Goal: Task Accomplishment & Management: Use online tool/utility

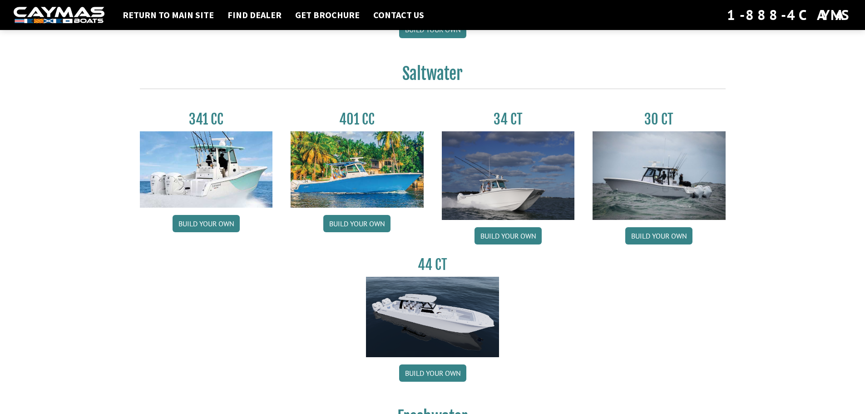
scroll to position [484, 0]
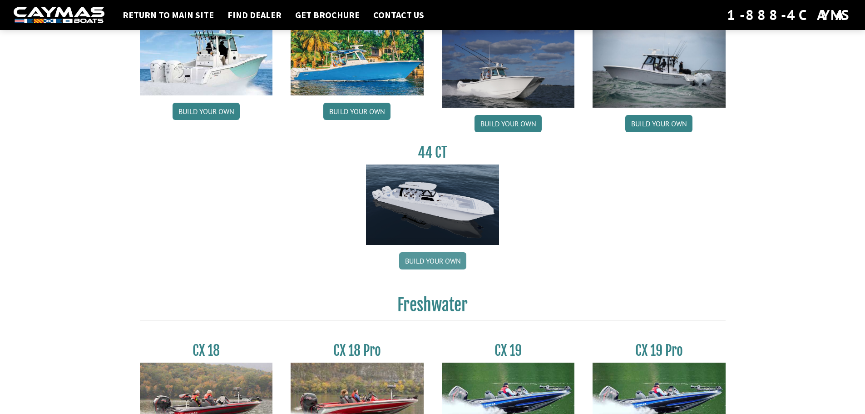
click at [434, 264] on link "Build your own" at bounding box center [432, 260] width 67 height 17
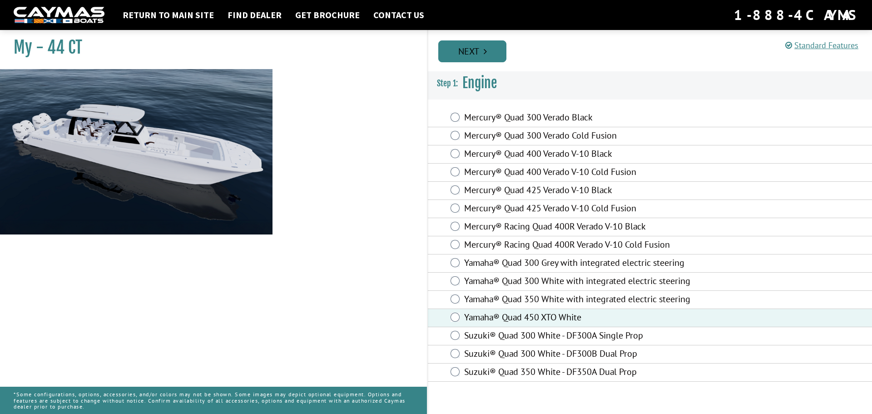
click at [478, 55] on link "Next" at bounding box center [472, 51] width 68 height 22
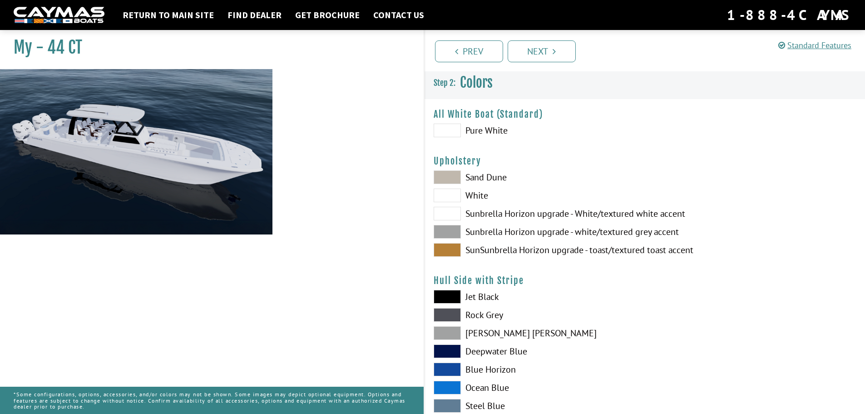
click at [452, 128] on span at bounding box center [447, 130] width 27 height 14
click at [444, 251] on span at bounding box center [447, 250] width 27 height 14
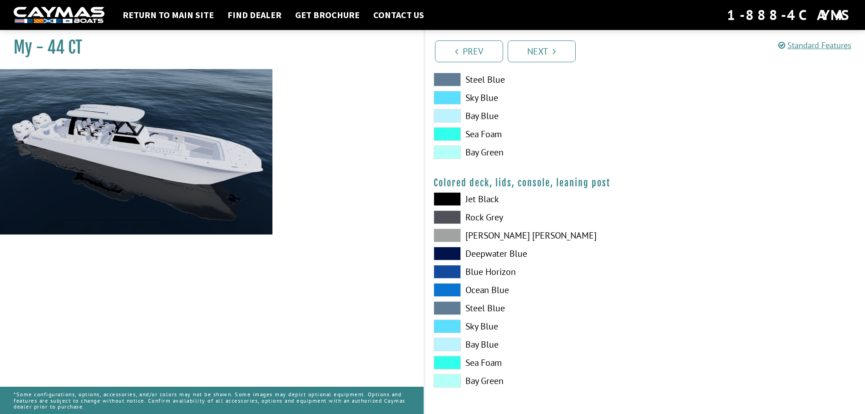
scroll to position [648, 0]
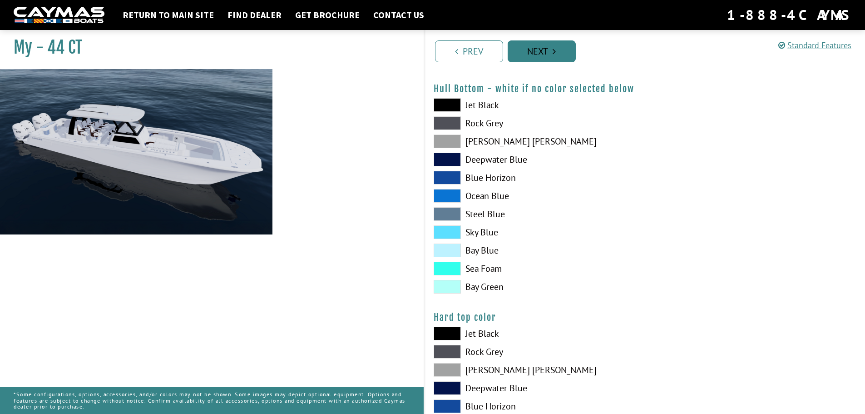
click at [552, 60] on link "Next" at bounding box center [542, 51] width 68 height 22
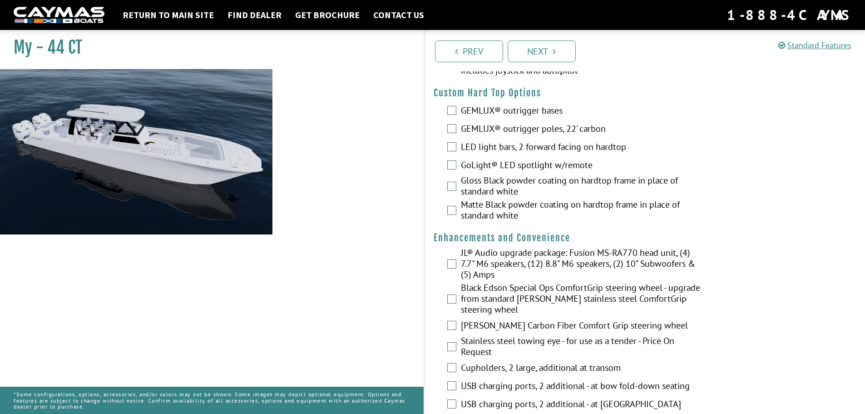
scroll to position [0, 0]
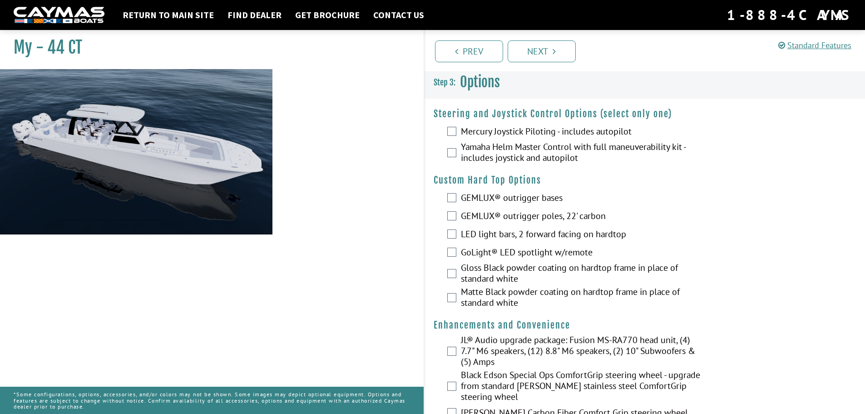
click at [510, 157] on label "Yamaha Helm Master Control with full maneuverability kit - includes joystick an…" at bounding box center [582, 153] width 242 height 24
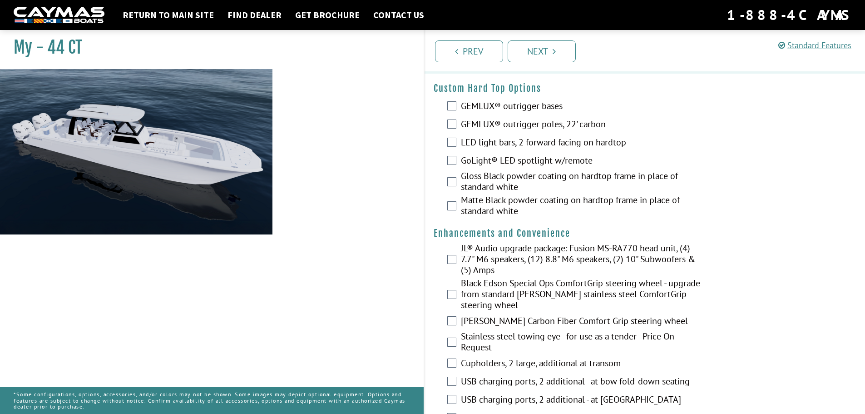
scroll to position [103, 0]
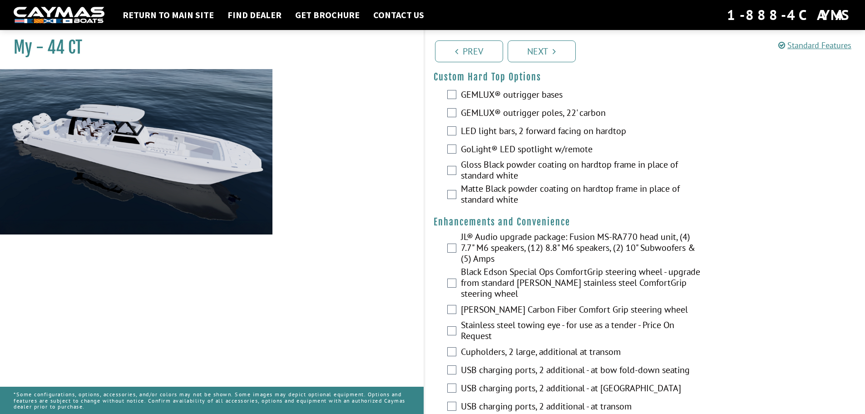
click at [488, 130] on label "LED light bars, 2 forward facing on hardtop" at bounding box center [582, 131] width 242 height 13
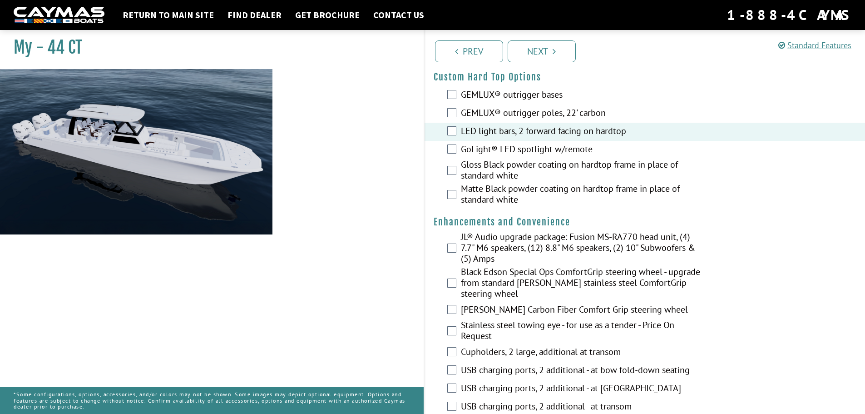
click at [533, 151] on label "GoLight® LED spotlight w/remote" at bounding box center [582, 149] width 242 height 13
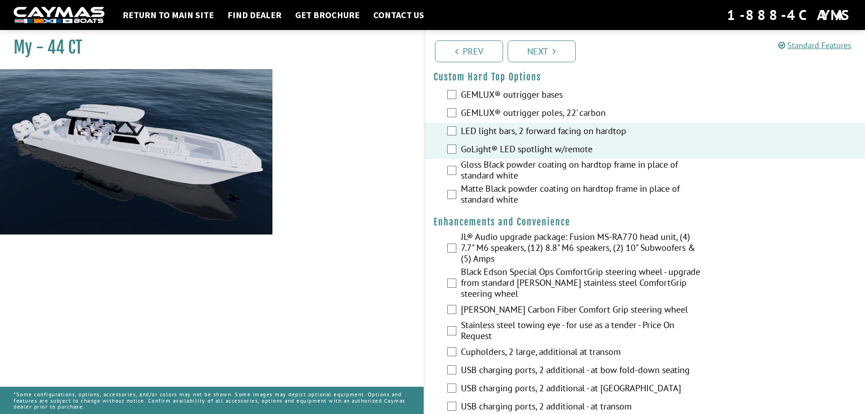
click at [521, 176] on label "Gloss Black powder coating on hardtop frame in place of standard white" at bounding box center [582, 171] width 242 height 24
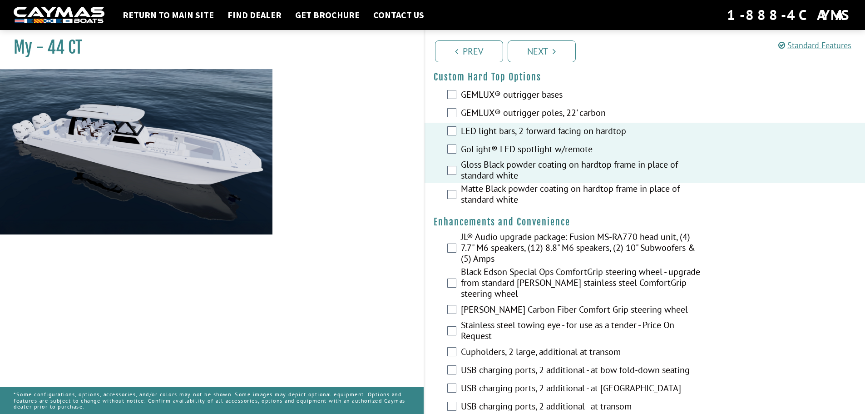
click at [516, 199] on label "Matte Black powder coating on hardtop frame in place of standard white" at bounding box center [582, 195] width 242 height 24
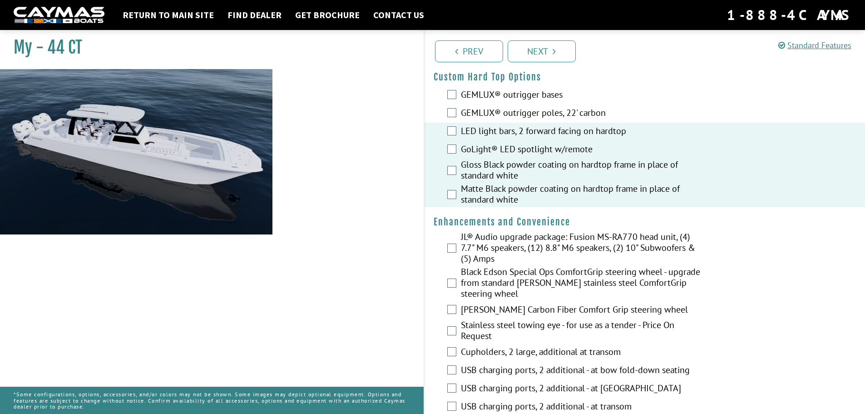
click at [508, 153] on label "GoLight® LED spotlight w/remote" at bounding box center [582, 149] width 242 height 13
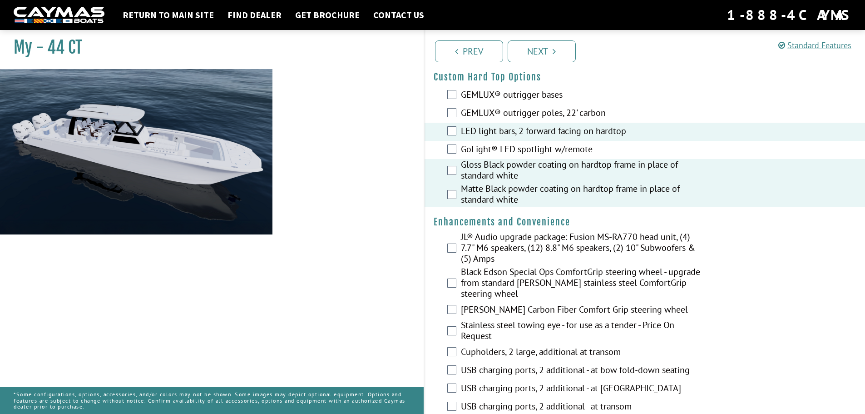
click at [508, 153] on label "GoLight® LED spotlight w/remote" at bounding box center [582, 149] width 242 height 13
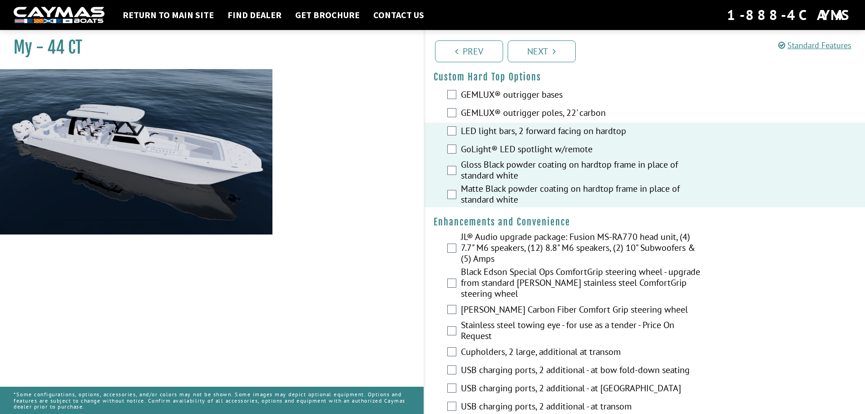
click at [507, 165] on label "Gloss Black powder coating on hardtop frame in place of standard white" at bounding box center [582, 171] width 242 height 24
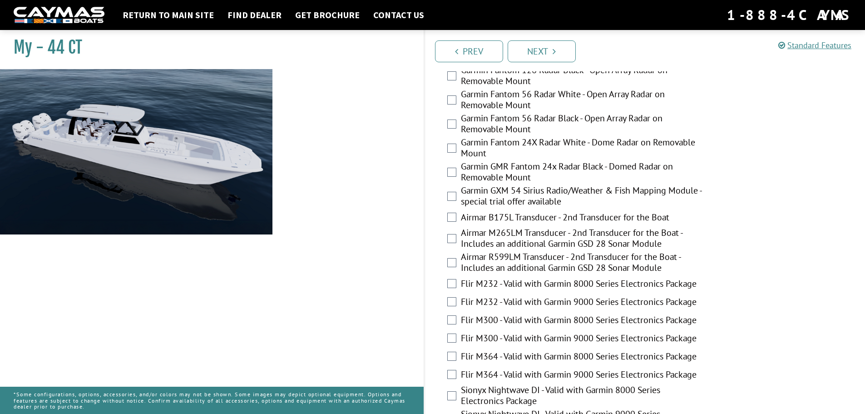
scroll to position [1791, 0]
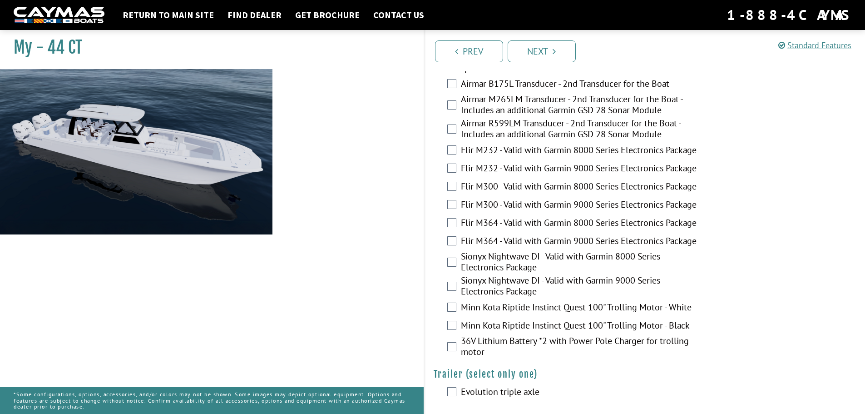
click at [493, 275] on label "Sionyx Nightwave DI - Valid with Garmin 9000 Series Electronics Package" at bounding box center [582, 287] width 242 height 24
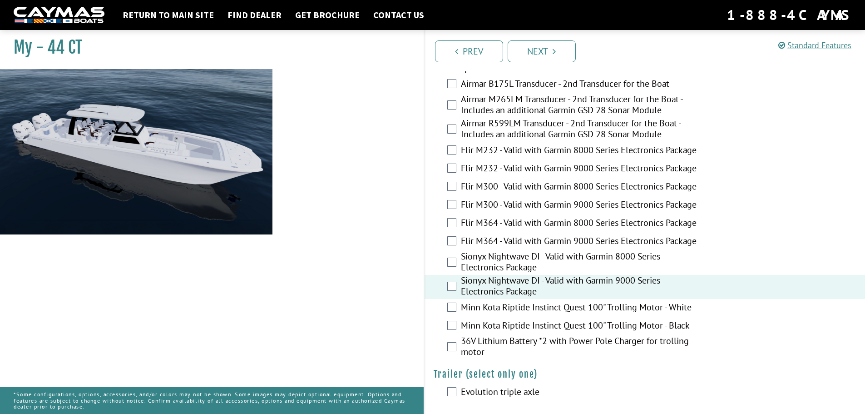
click at [503, 320] on label "Minn Kota Riptide Instinct Quest 100" Trolling Motor - Black" at bounding box center [582, 326] width 242 height 13
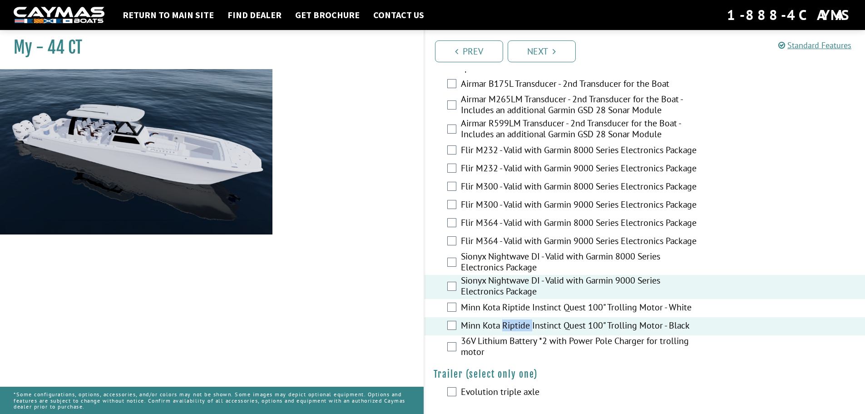
click at [503, 320] on label "Minn Kota Riptide Instinct Quest 100" Trolling Motor - Black" at bounding box center [582, 326] width 242 height 13
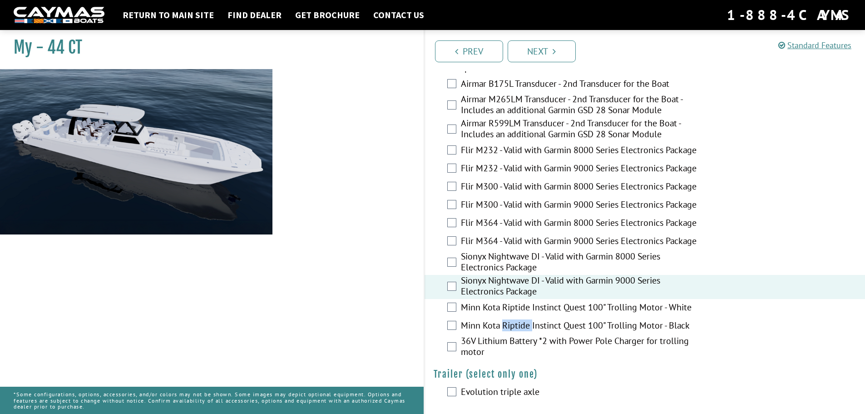
click at [503, 320] on label "Minn Kota Riptide Instinct Quest 100" Trolling Motor - Black" at bounding box center [582, 326] width 242 height 13
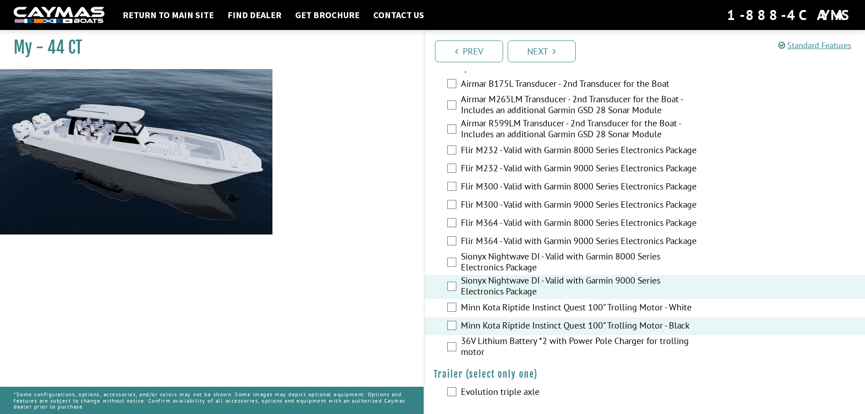
click at [503, 338] on label "36V Lithium Battery *2 with Power Pole Charger for trolling motor" at bounding box center [582, 347] width 242 height 24
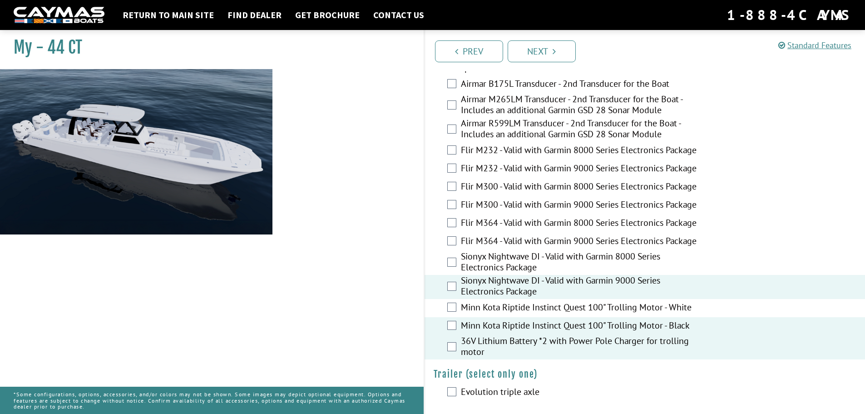
click at [514, 386] on label "Evolution triple axle" at bounding box center [582, 392] width 242 height 13
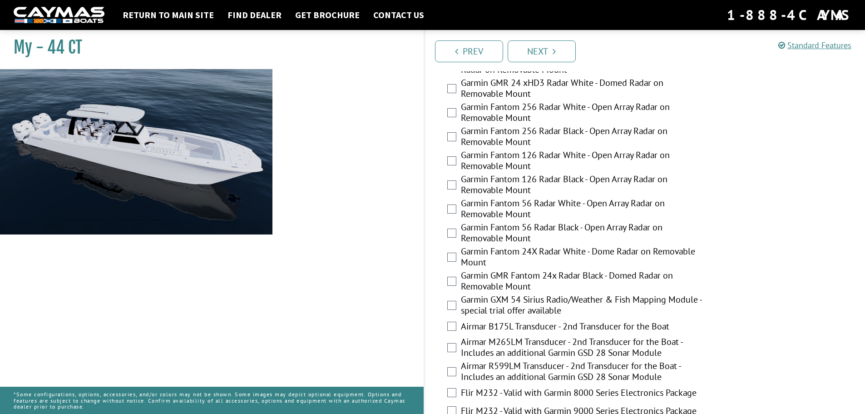
scroll to position [1670, 0]
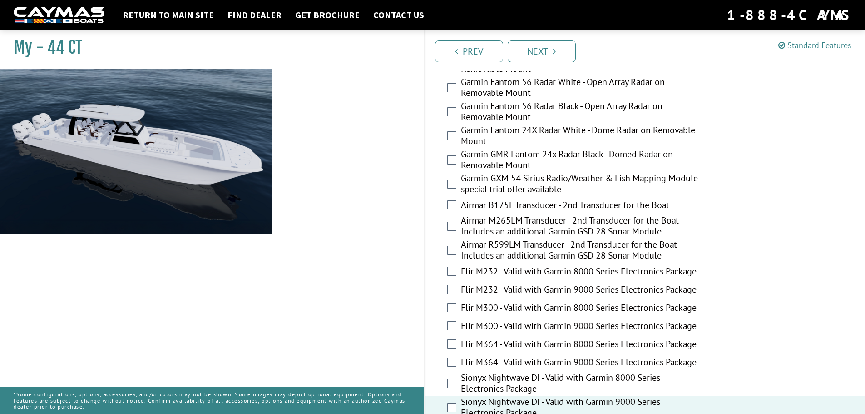
click at [495, 248] on label "Airmar R599LM Transducer - 2nd Transducer for the Boat - Includes an additional…" at bounding box center [582, 251] width 242 height 24
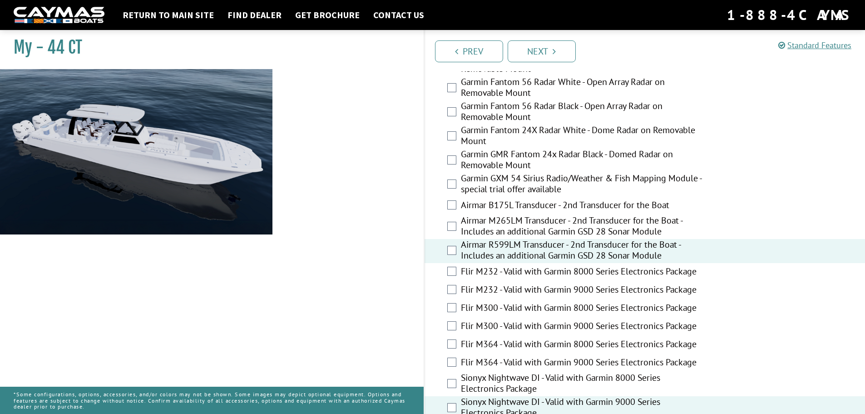
click at [526, 173] on label "Garmin GXM 54 Sirius Radio/Weather & Fish Mapping Module - special trial offer …" at bounding box center [582, 185] width 242 height 24
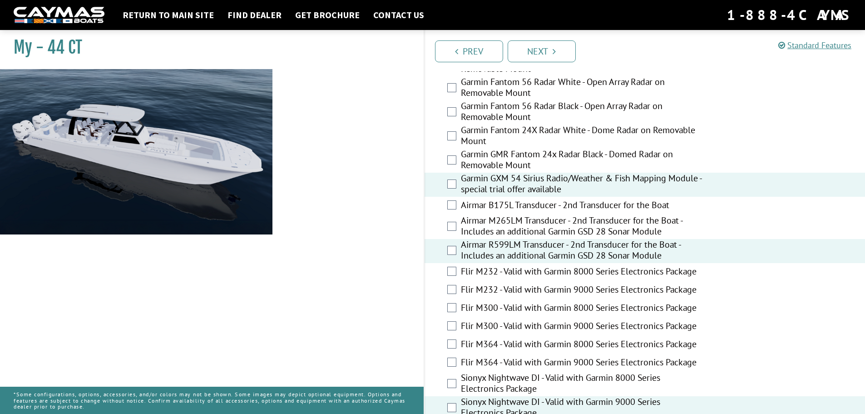
click at [509, 156] on label "Garmin GMR Fantom 24x Radar Black - Domed Radar on Removable Mount" at bounding box center [582, 160] width 242 height 24
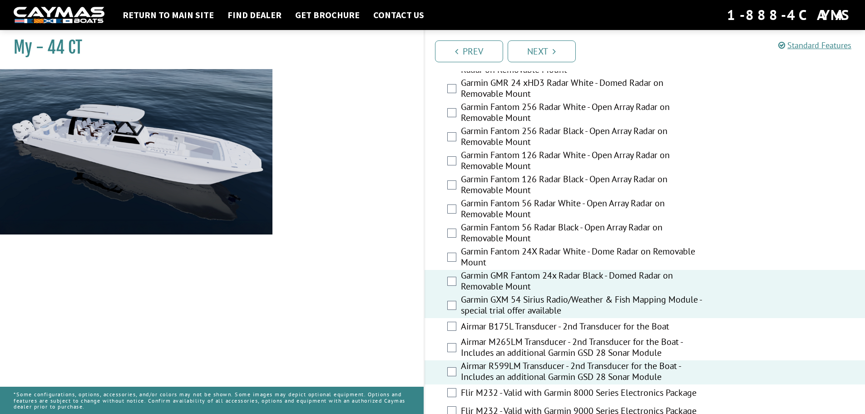
scroll to position [1307, 0]
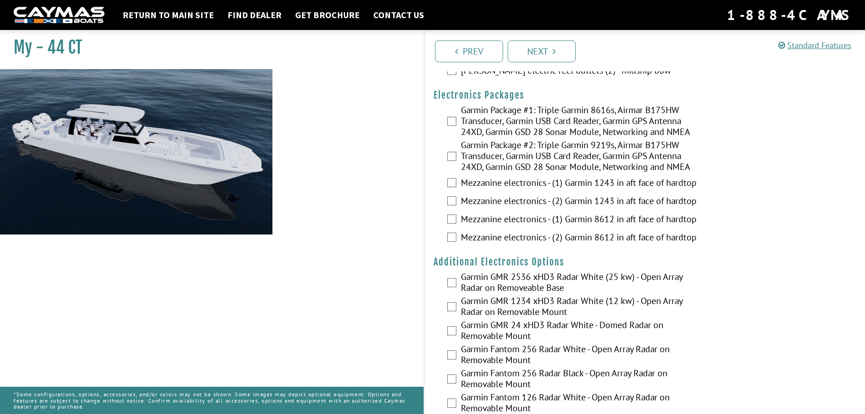
click at [508, 232] on label "Mezzanine electronics - (2) Garmin 8612 in aft face of hardtop" at bounding box center [582, 238] width 242 height 13
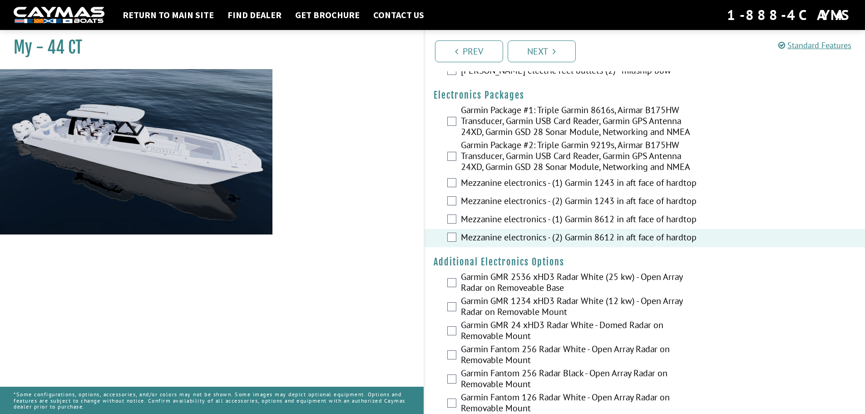
click at [505, 146] on label "Garmin Package #2: Triple Garmin 9219s, Airmar B175HW Transducer, Garmin USB Ca…" at bounding box center [582, 156] width 242 height 35
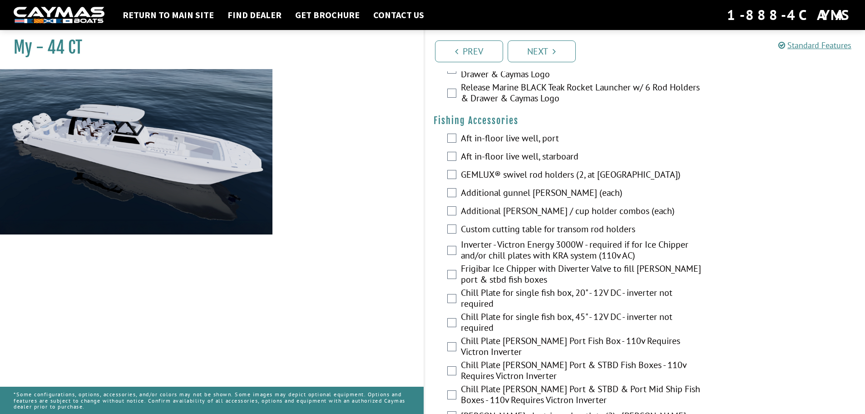
scroll to position [943, 0]
click at [861, 238] on div "Custom cutting table for transom rod holders" at bounding box center [644, 230] width 441 height 18
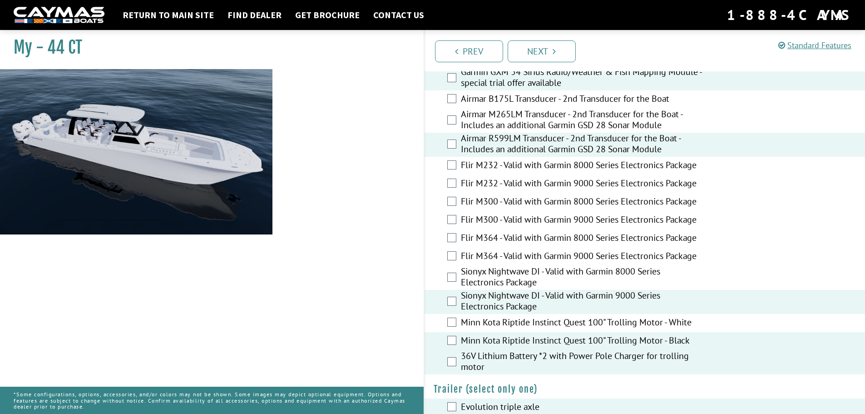
scroll to position [1791, 0]
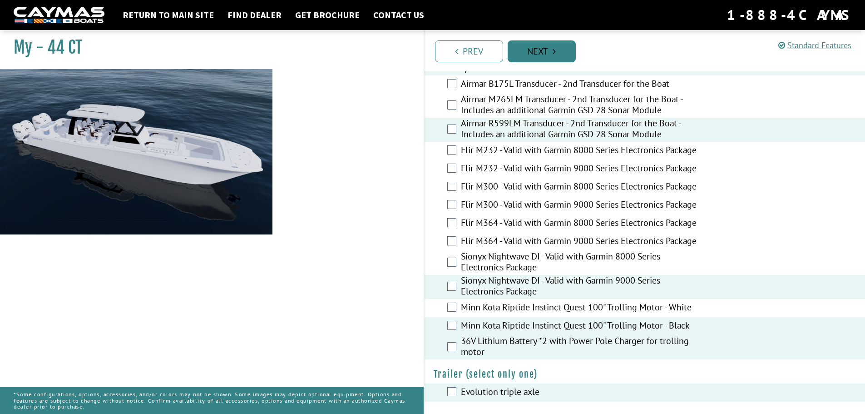
click at [552, 54] on icon "Pagination" at bounding box center [553, 51] width 3 height 9
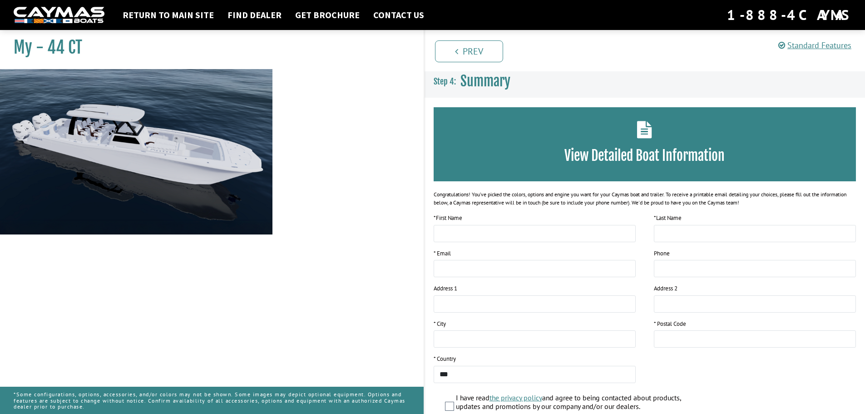
scroll to position [0, 0]
click at [99, 130] on img at bounding box center [136, 205] width 272 height 272
